Goal: Task Accomplishment & Management: Manage account settings

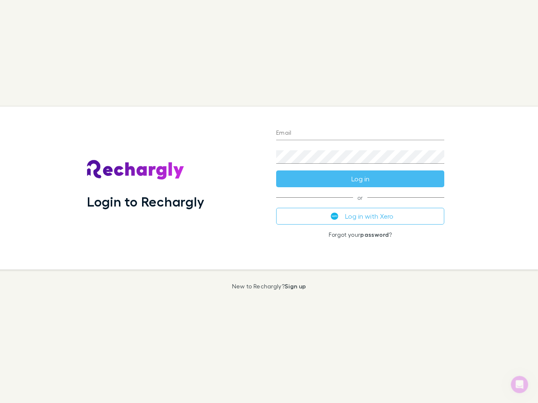
click at [269, 202] on div "Login to Rechargly" at bounding box center [174, 188] width 189 height 163
click at [360, 134] on input "Email" at bounding box center [360, 133] width 168 height 13
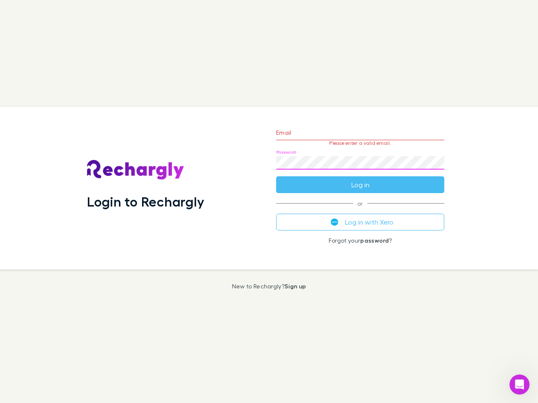
click at [360, 179] on form "Email Please enter a valid email. Password Log in" at bounding box center [360, 156] width 168 height 73
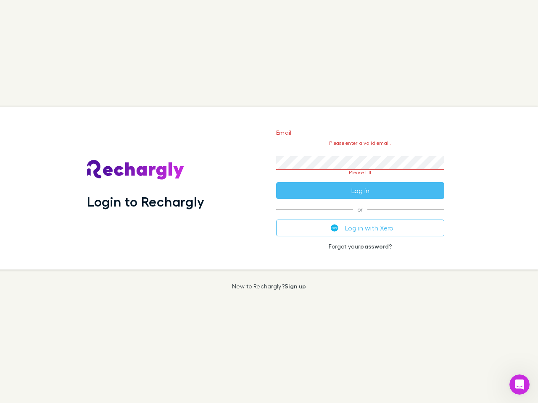
click at [360, 216] on div "Email Please enter a valid email. Password Please fill Log in or Log in with Xe…" at bounding box center [360, 188] width 182 height 163
